Goal: Check status: Check status

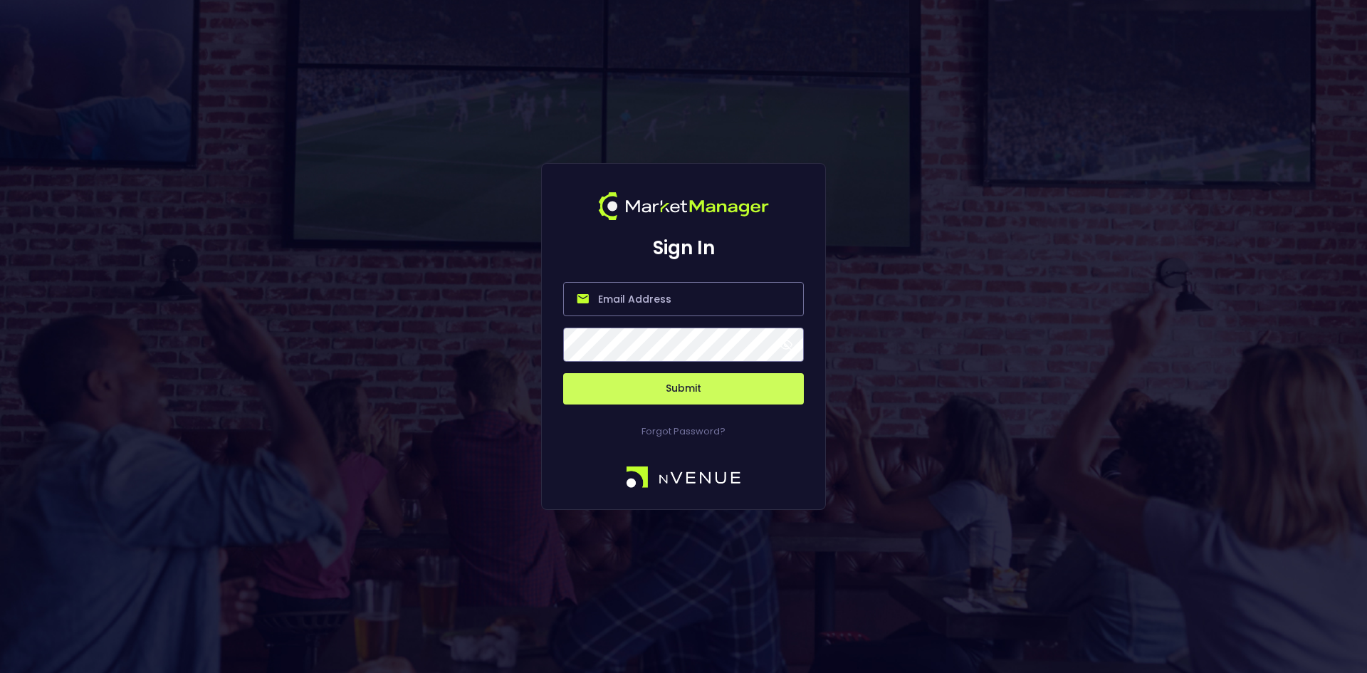
click at [682, 296] on input "email" at bounding box center [683, 299] width 241 height 34
type input "[EMAIL_ADDRESS][DOMAIN_NAME]"
click at [563, 373] on button "Submit" at bounding box center [683, 388] width 241 height 31
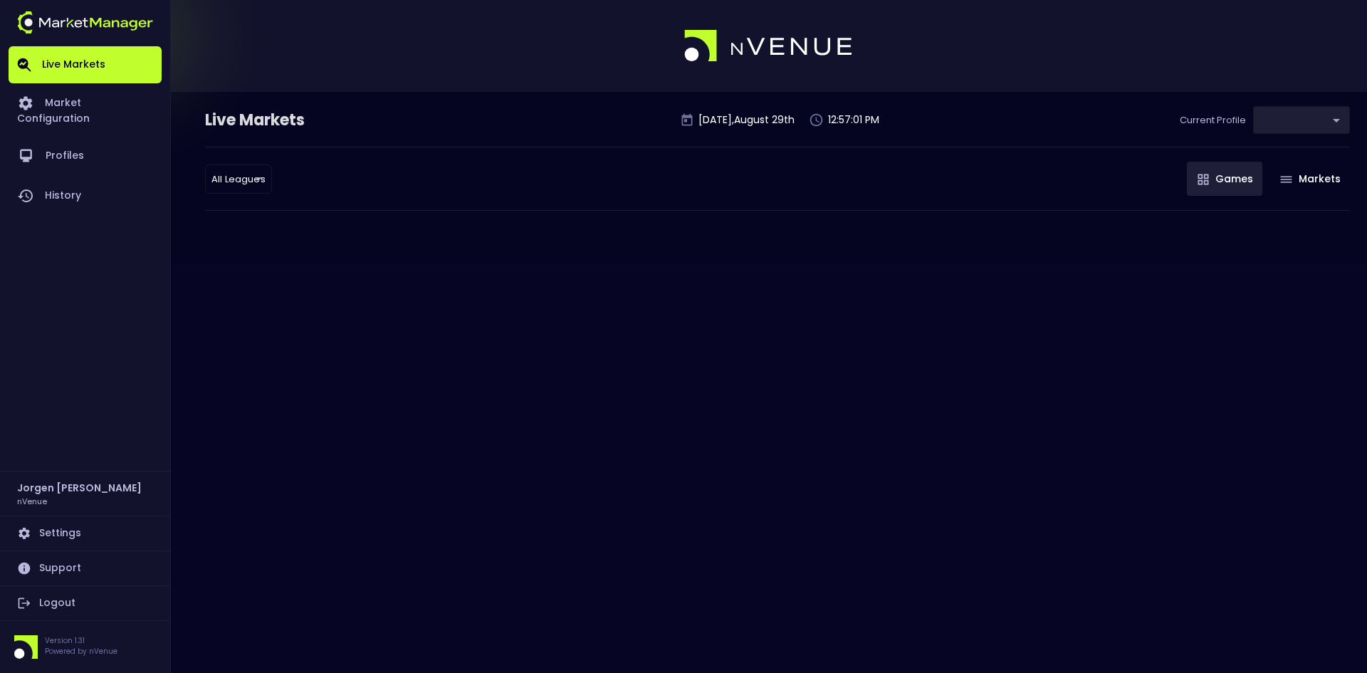
type input "0d810fa5-e353-4d9c-b11d-31f095cae871"
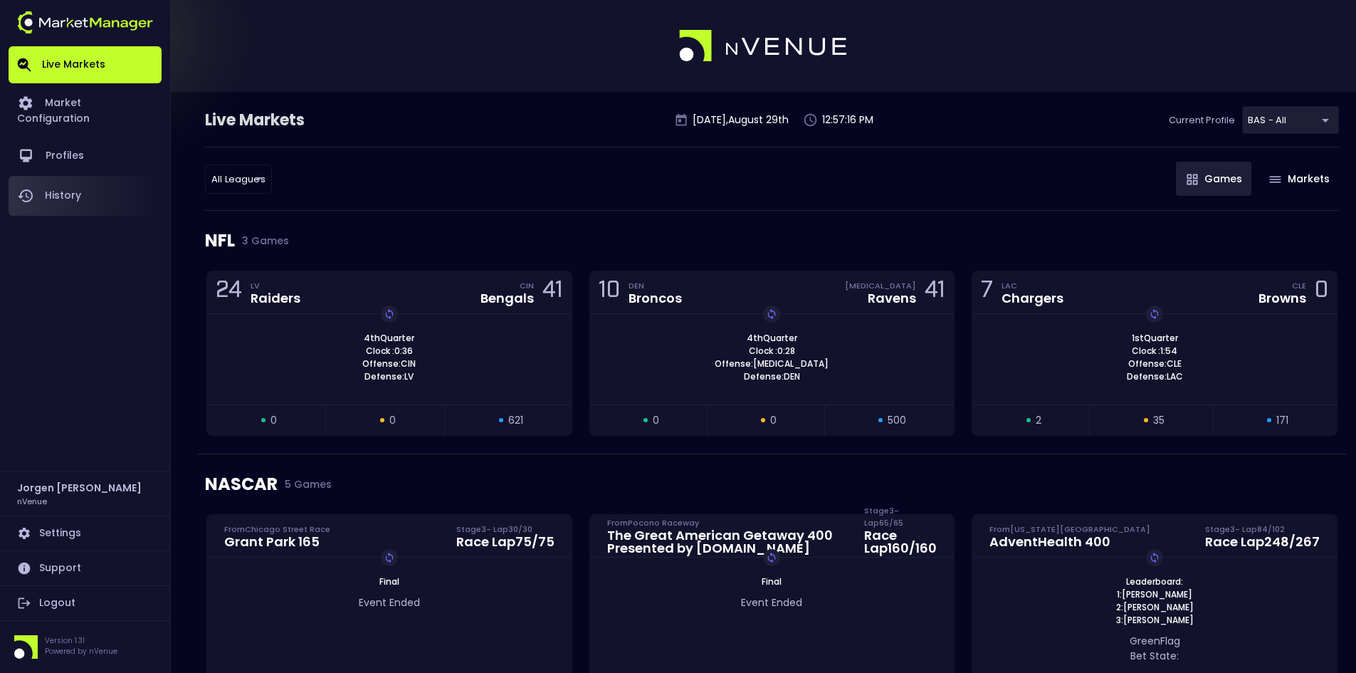
click at [85, 177] on link "History" at bounding box center [85, 196] width 153 height 40
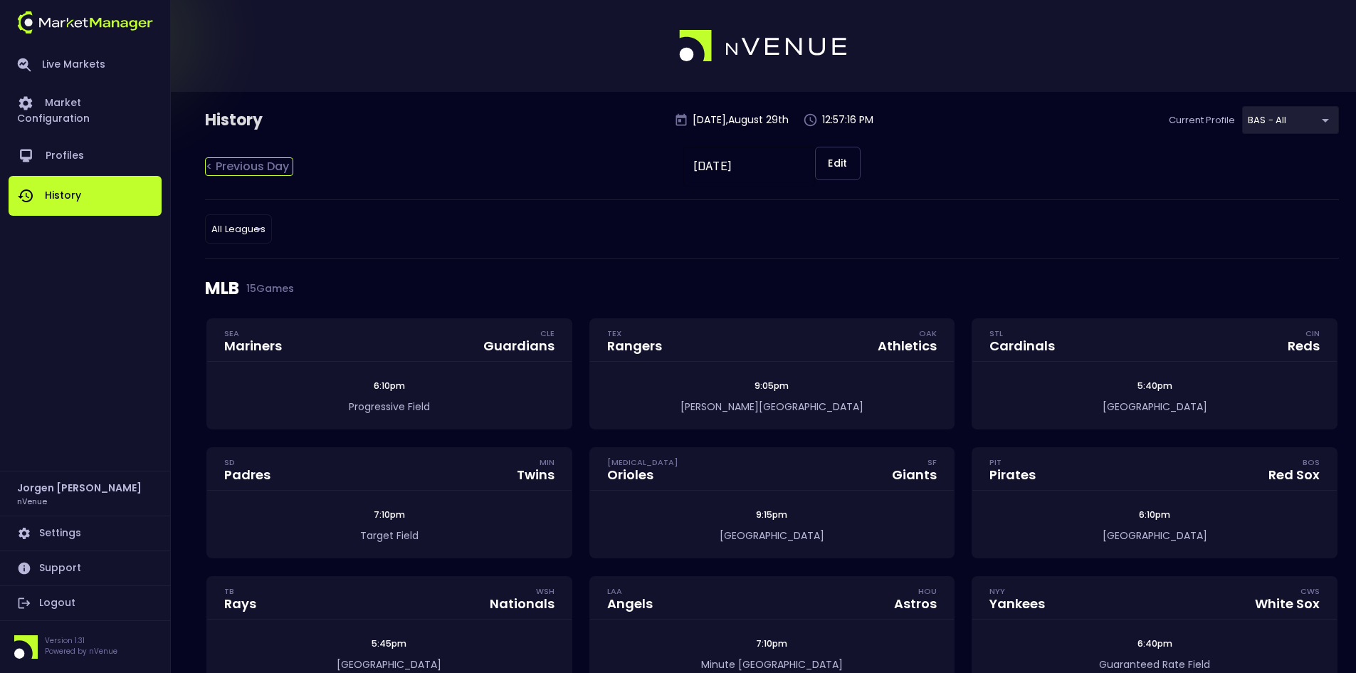
click at [265, 162] on div "< Previous Day" at bounding box center [249, 166] width 88 height 19
type input "[DATE]"
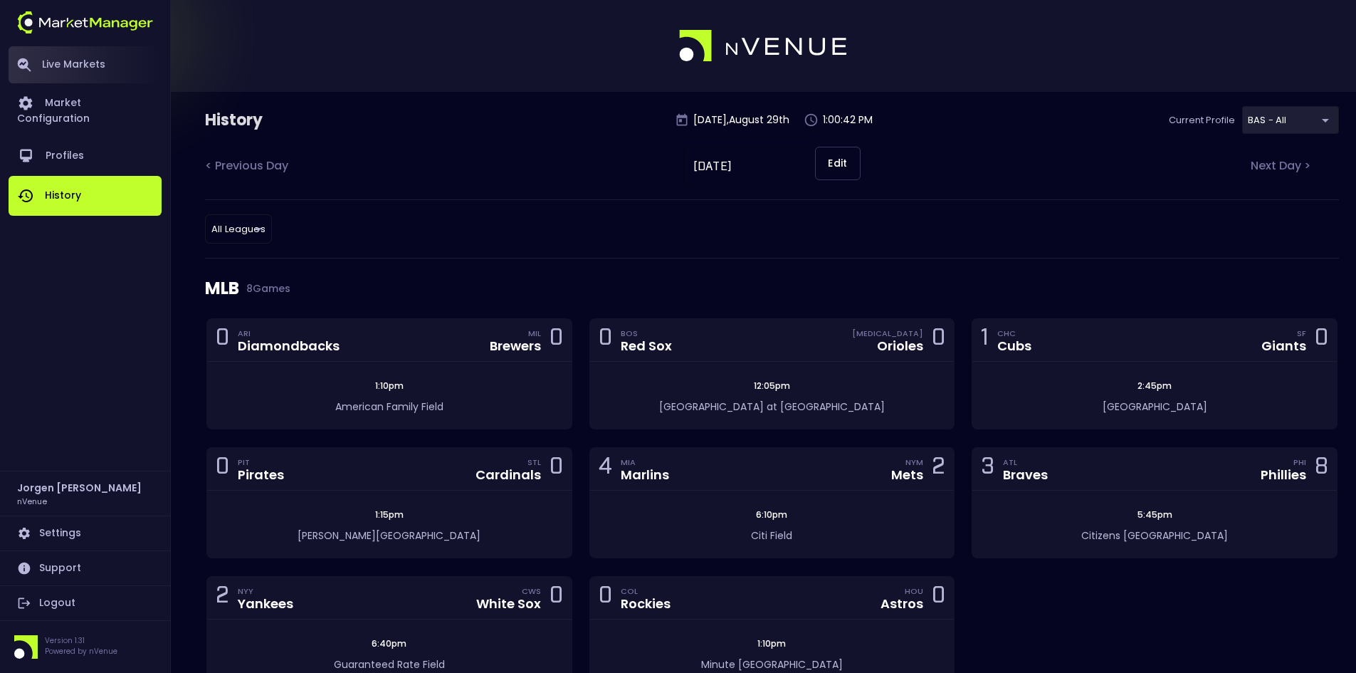
click at [90, 62] on link "Live Markets" at bounding box center [85, 64] width 153 height 37
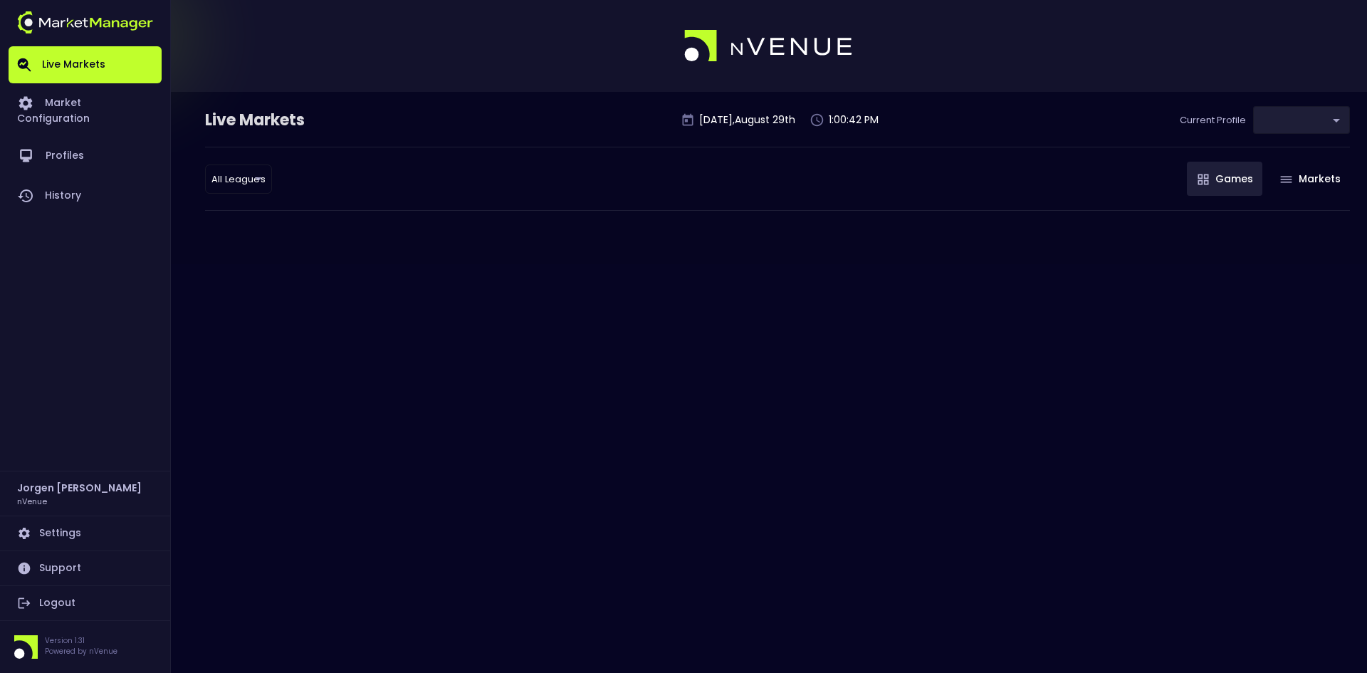
type input "0d810fa5-e353-4d9c-b11d-31f095cae871"
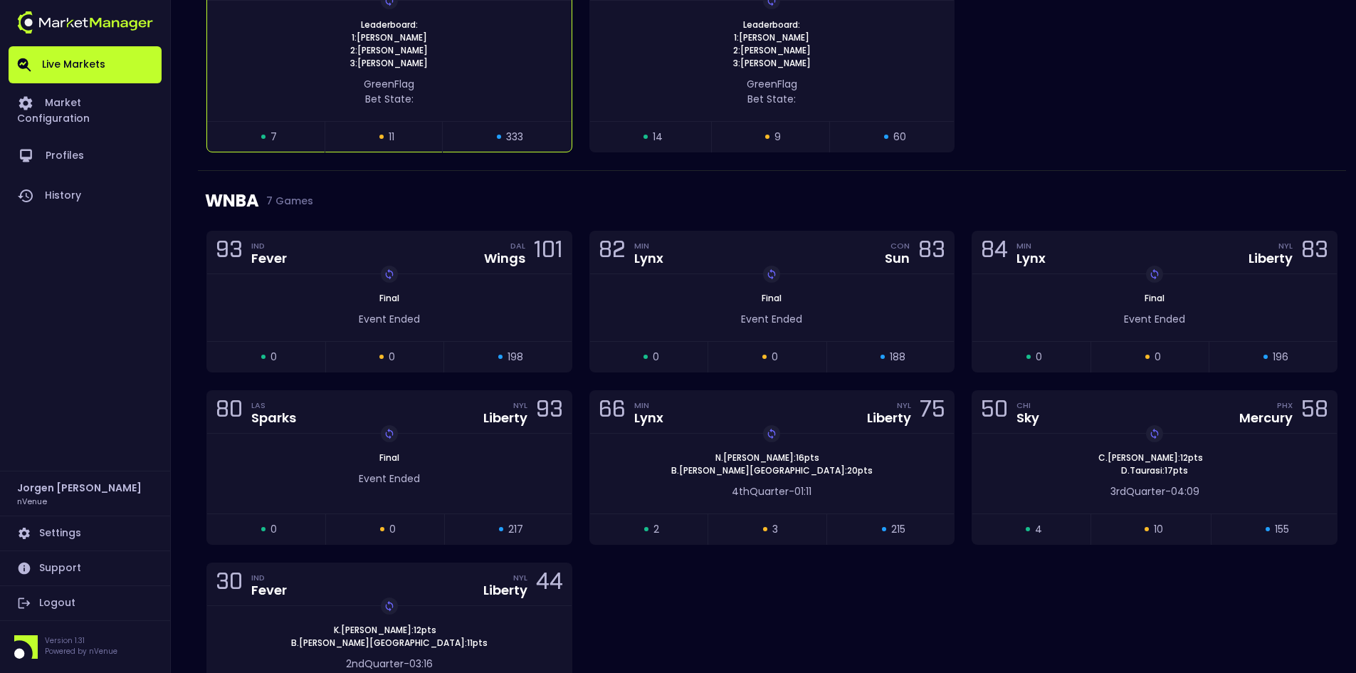
scroll to position [783, 0]
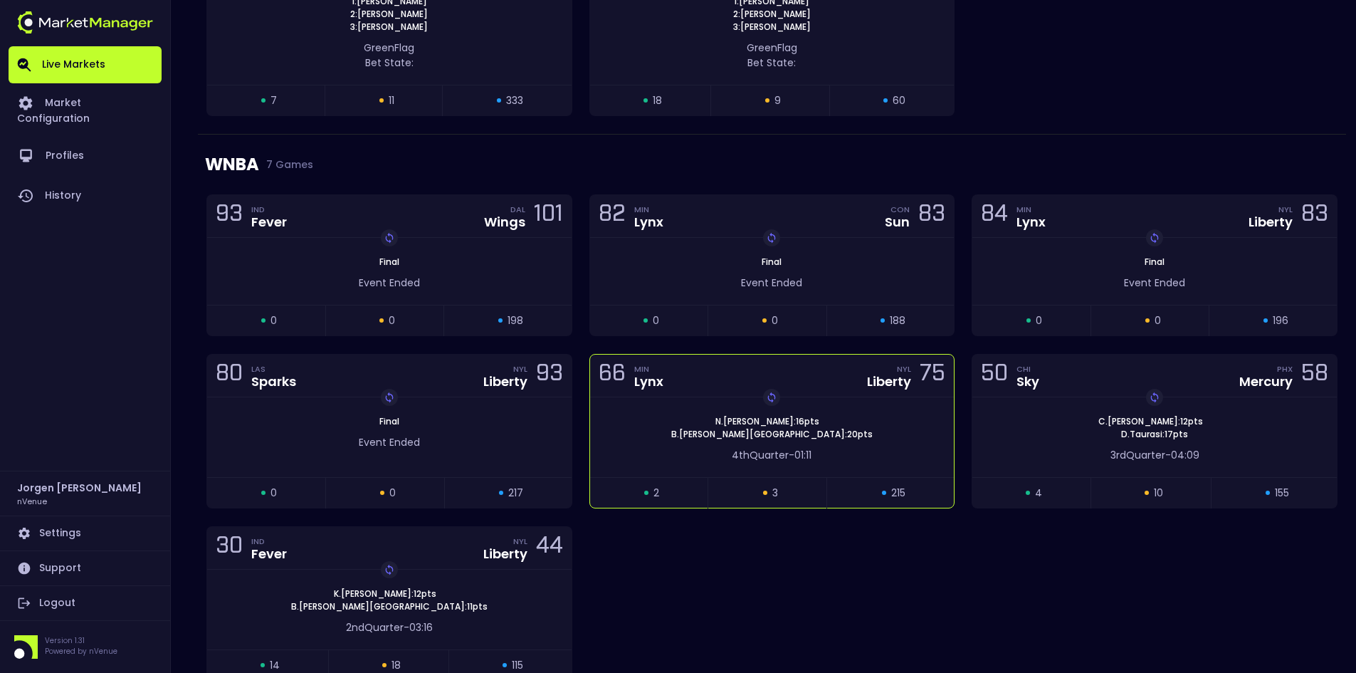
click at [703, 400] on div "Replay Game [PERSON_NAME] : 16 pts [PERSON_NAME][GEOGRAPHIC_DATA] : 20 pts 4th …" at bounding box center [772, 437] width 365 height 80
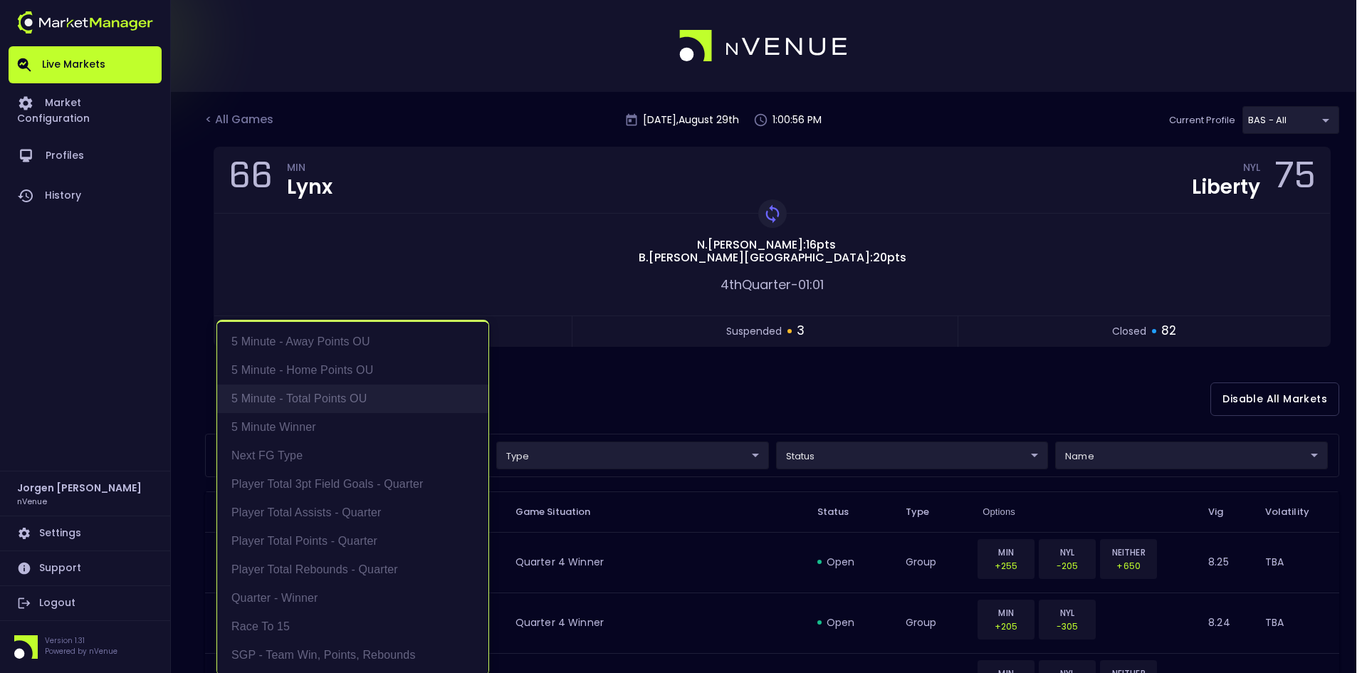
click at [306, 404] on li "5 Minute - Total Points OU" at bounding box center [352, 398] width 271 height 28
type input "5 Minute - Total Points OU"
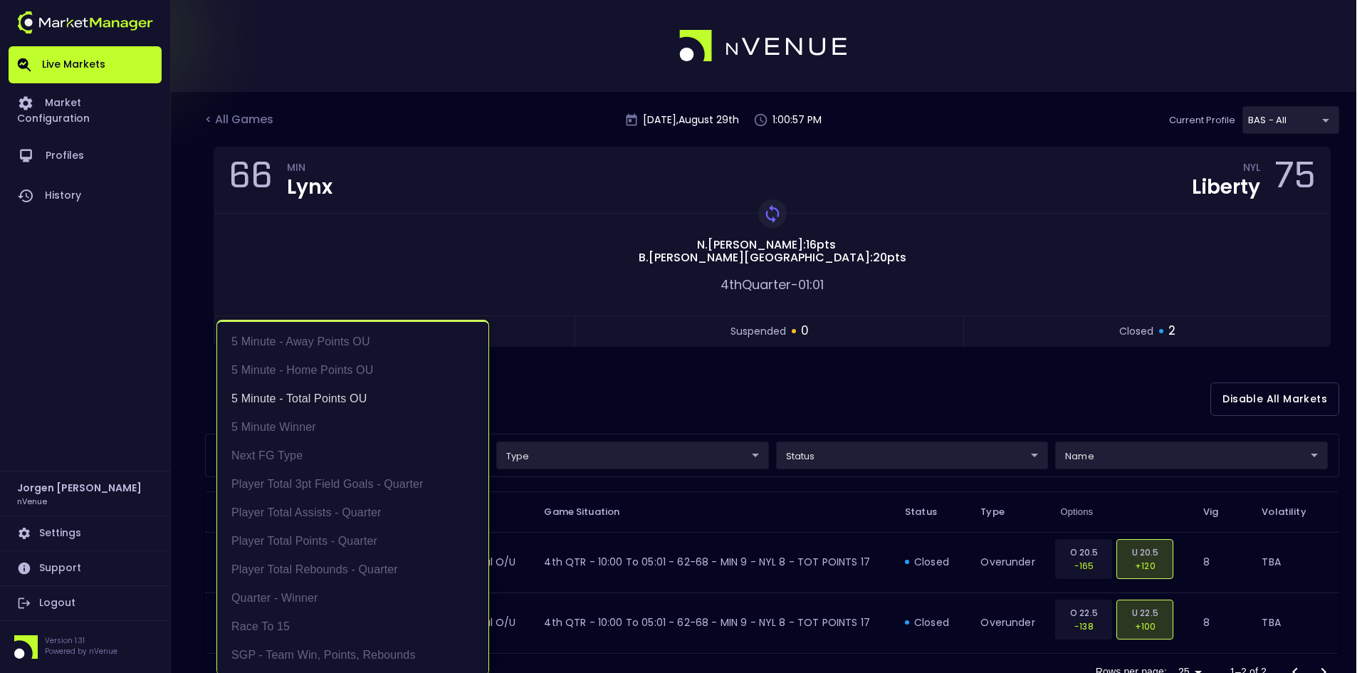
click at [694, 375] on div at bounding box center [683, 336] width 1367 height 673
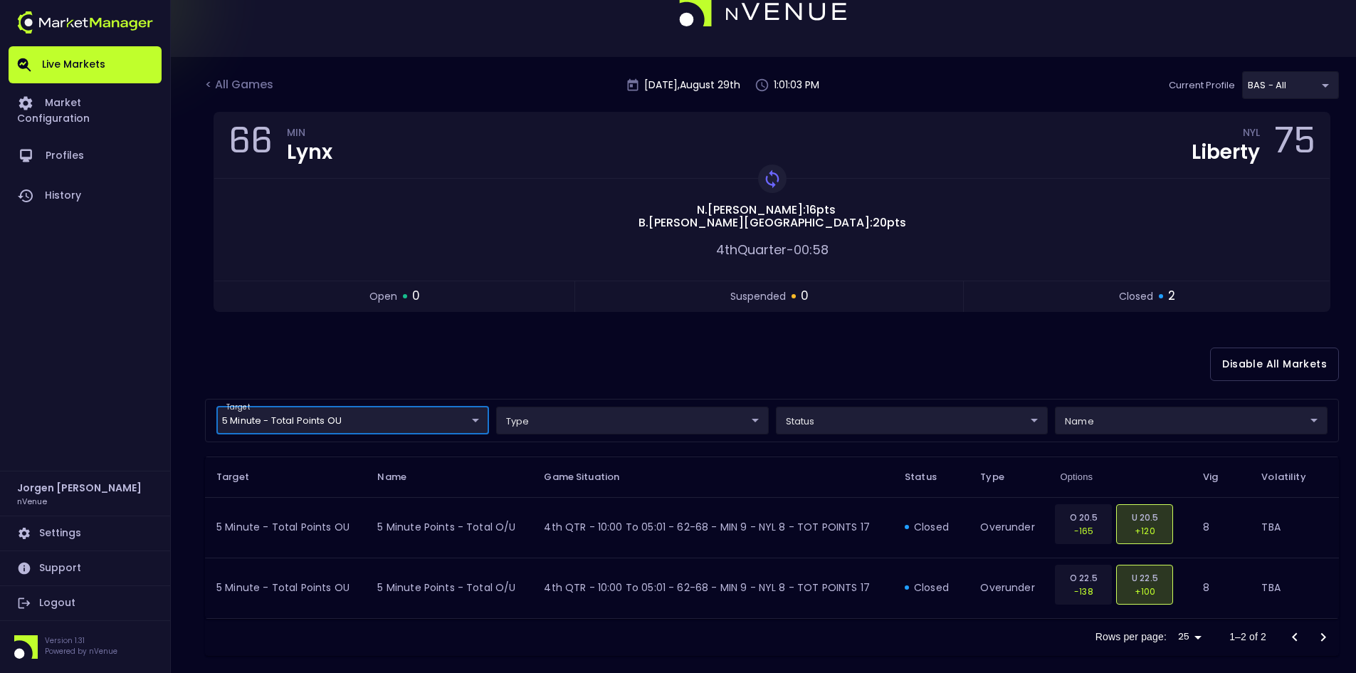
scroll to position [52, 0]
